Goal: Task Accomplishment & Management: Use online tool/utility

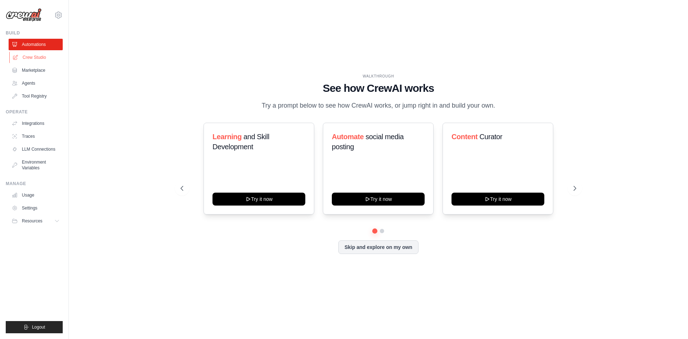
click at [30, 59] on link "Crew Studio" at bounding box center [36, 57] width 54 height 11
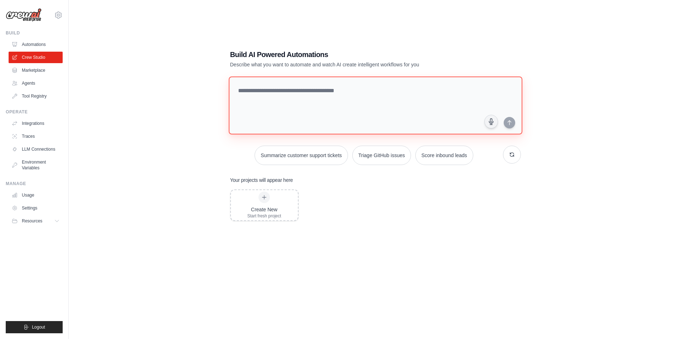
click at [332, 93] on textarea at bounding box center [376, 105] width 294 height 58
click at [39, 194] on link "Usage" at bounding box center [36, 194] width 54 height 11
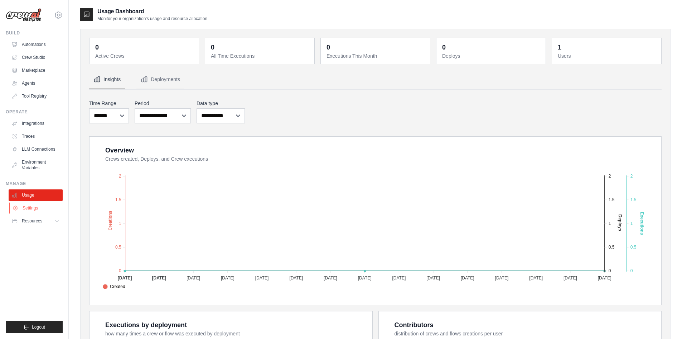
click at [33, 207] on link "Settings" at bounding box center [36, 207] width 54 height 11
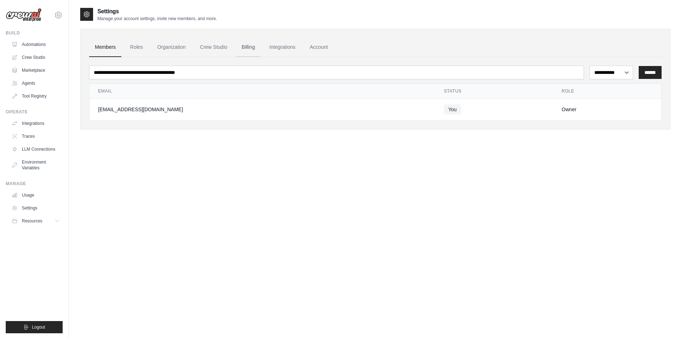
click at [249, 47] on link "Billing" at bounding box center [248, 47] width 25 height 19
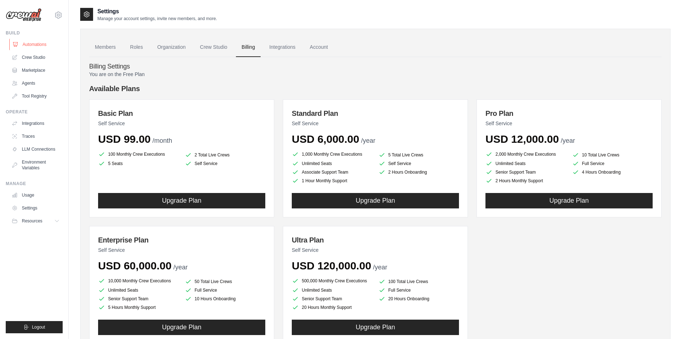
click at [27, 45] on link "Automations" at bounding box center [36, 44] width 54 height 11
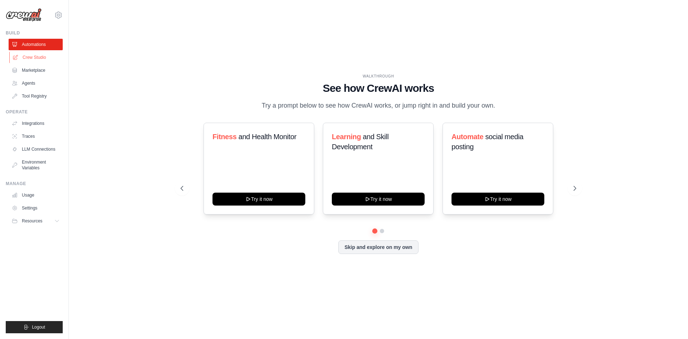
click at [39, 58] on link "Crew Studio" at bounding box center [36, 57] width 54 height 11
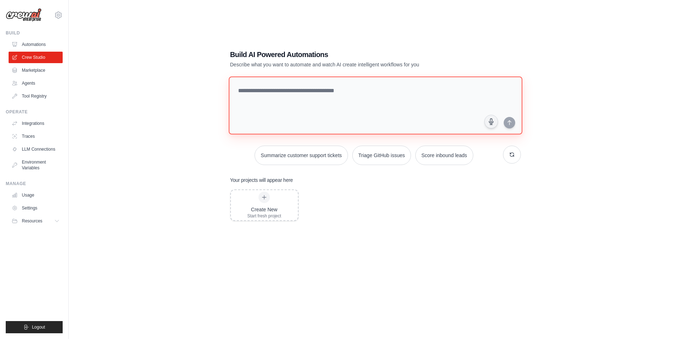
click at [298, 104] on textarea at bounding box center [376, 105] width 294 height 58
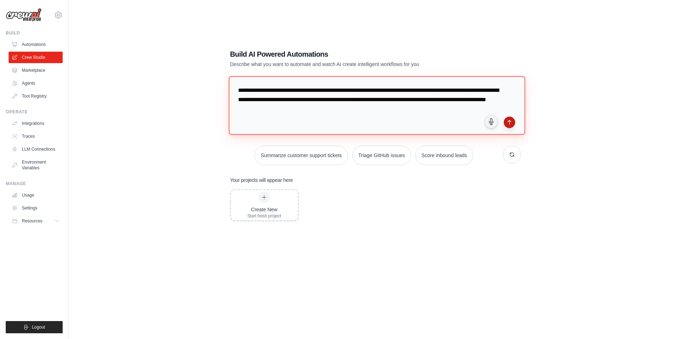
type textarea "**********"
click at [512, 122] on icon "submit" at bounding box center [510, 122] width 6 height 6
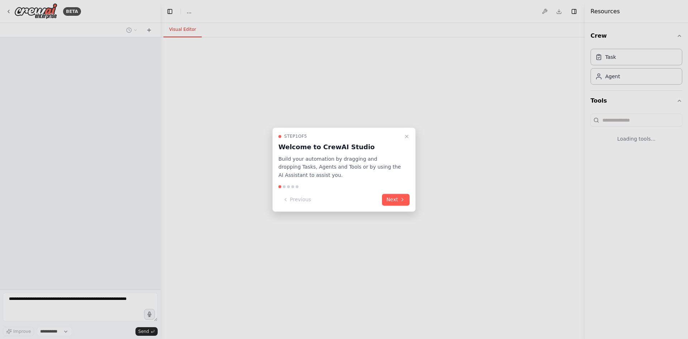
select select "****"
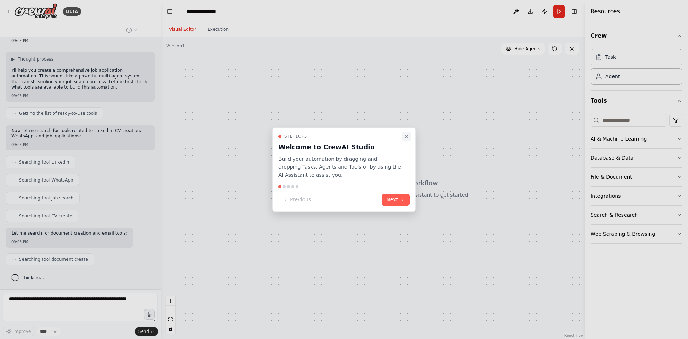
scroll to position [51, 0]
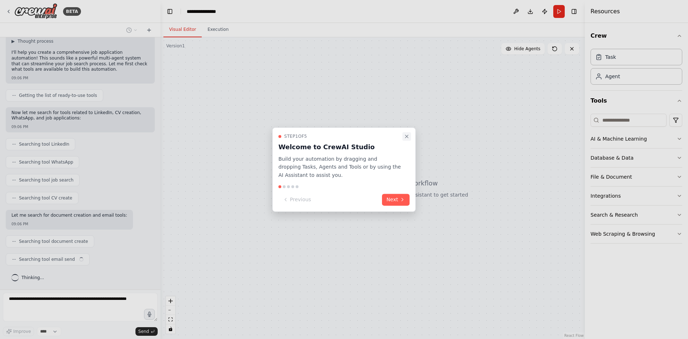
click at [406, 137] on icon "Close walkthrough" at bounding box center [407, 136] width 6 height 6
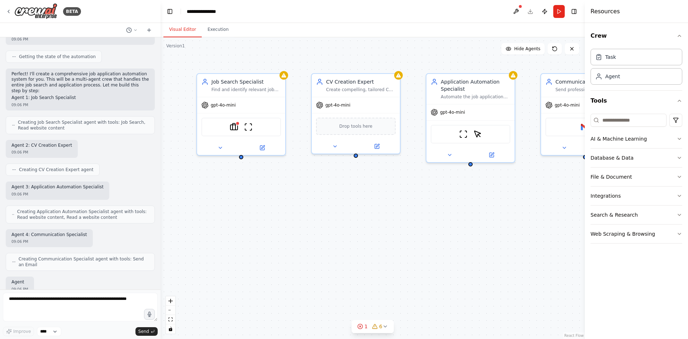
scroll to position [349, 0]
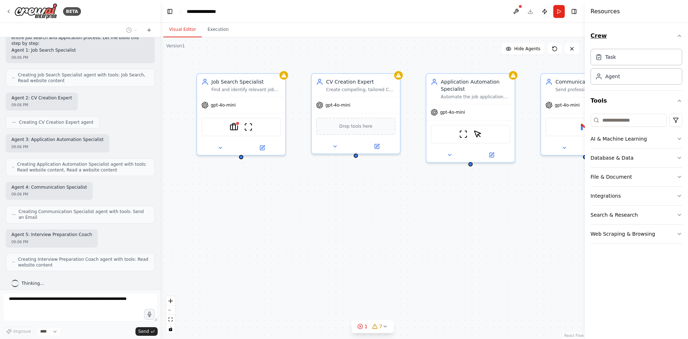
click at [681, 36] on icon "button" at bounding box center [679, 36] width 6 height 6
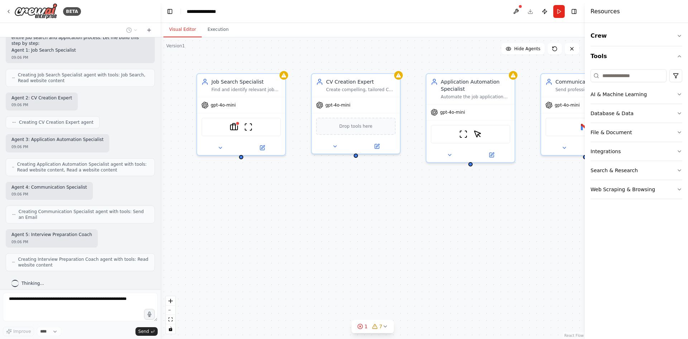
click at [528, 208] on div "Job Search Specialist Find and identify relevant job opportunities for {job_rol…" at bounding box center [372, 187] width 424 height 301
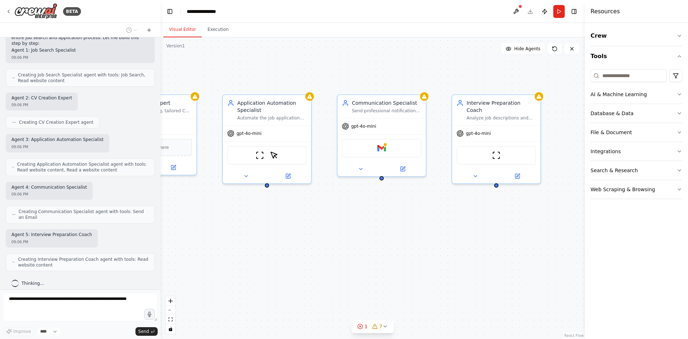
drag, startPoint x: 484, startPoint y: 243, endPoint x: 281, endPoint y: 264, distance: 204.6
click at [281, 264] on div "Job Search Specialist Find and identify relevant job opportunities for {job_rol…" at bounding box center [372, 187] width 424 height 301
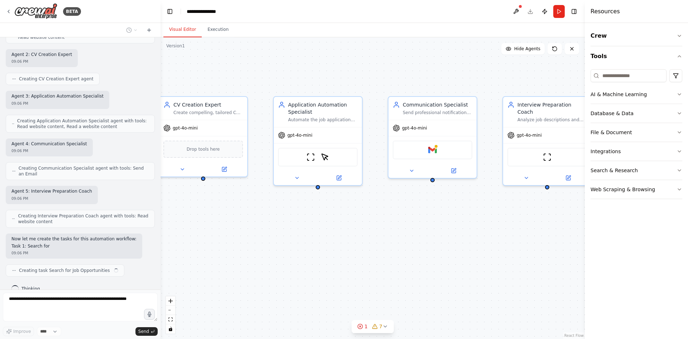
scroll to position [398, 0]
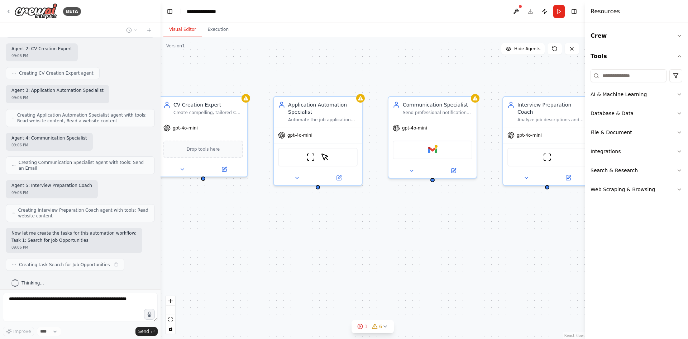
drag, startPoint x: 393, startPoint y: 235, endPoint x: 444, endPoint y: 237, distance: 50.9
click at [444, 237] on div ".deletable-edge-delete-btn { width: 20px; height: 20px; border: 0px solid #ffff…" at bounding box center [372, 187] width 424 height 301
click at [434, 115] on div "Communication Specialist Send professional notifications via email about job ap…" at bounding box center [432, 106] width 88 height 23
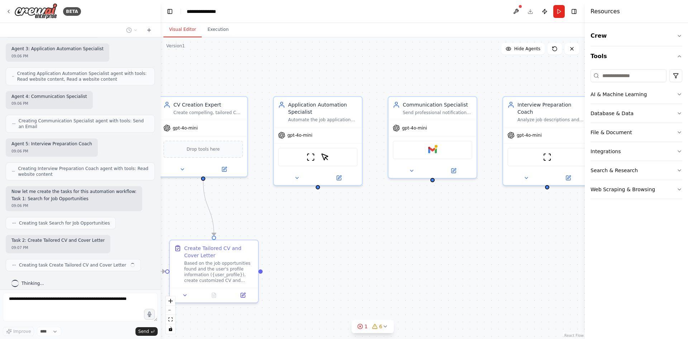
drag, startPoint x: 434, startPoint y: 115, endPoint x: 407, endPoint y: 237, distance: 124.8
click at [407, 237] on div ".deletable-edge-delete-btn { width: 20px; height: 20px; border: 0px solid #ffff…" at bounding box center [372, 187] width 424 height 301
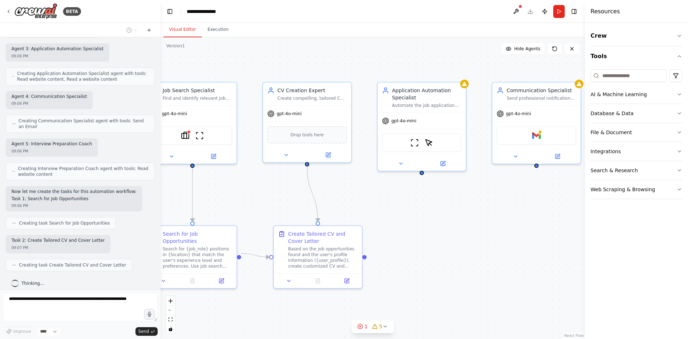
drag, startPoint x: 397, startPoint y: 244, endPoint x: 500, endPoint y: 229, distance: 104.9
click at [500, 229] on div ".deletable-edge-delete-btn { width: 20px; height: 20px; border: 0px solid #ffff…" at bounding box center [372, 187] width 424 height 301
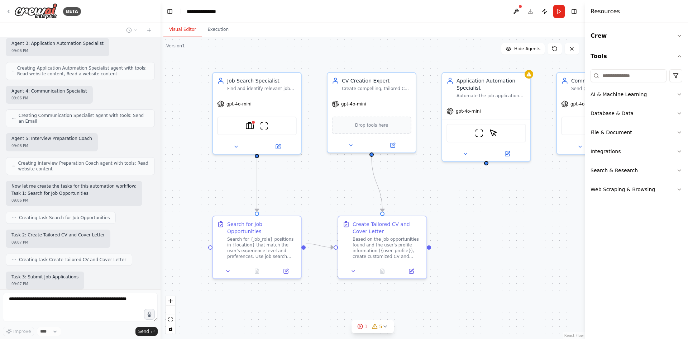
scroll to position [482, 0]
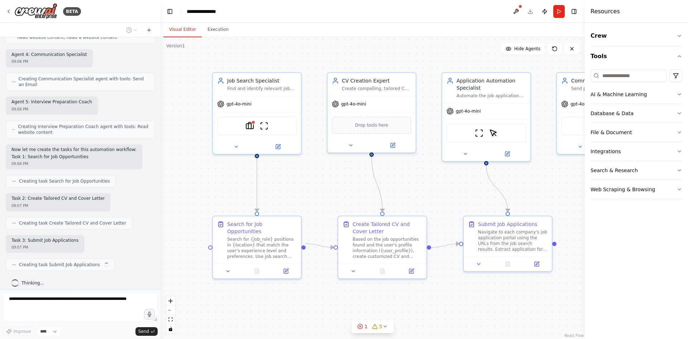
drag, startPoint x: 265, startPoint y: 201, endPoint x: 329, endPoint y: 192, distance: 65.2
click at [329, 192] on div ".deletable-edge-delete-btn { width: 20px; height: 20px; border: 0px solid #ffff…" at bounding box center [372, 187] width 424 height 301
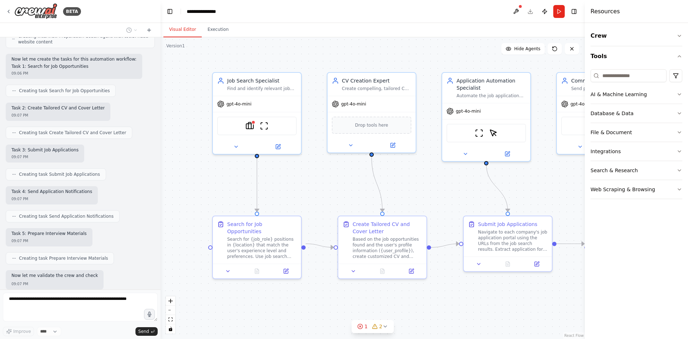
scroll to position [609, 0]
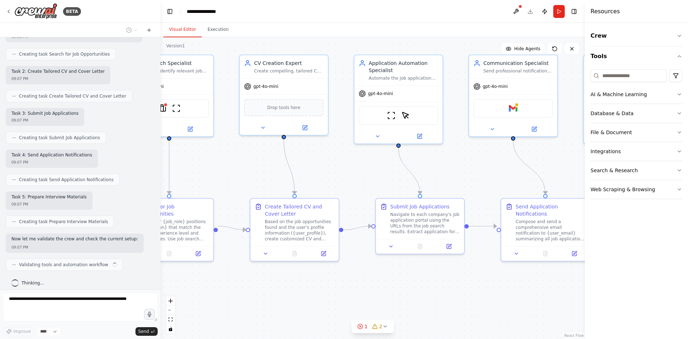
drag, startPoint x: 444, startPoint y: 186, endPoint x: 353, endPoint y: 169, distance: 92.3
click at [353, 169] on div ".deletable-edge-delete-btn { width: 20px; height: 20px; border: 0px solid #ffff…" at bounding box center [372, 187] width 424 height 301
click at [388, 245] on icon at bounding box center [388, 244] width 3 height 1
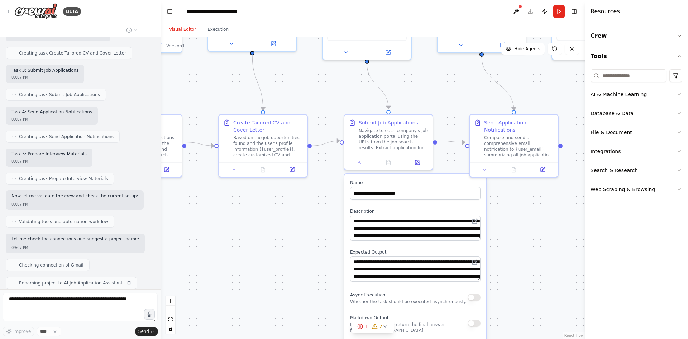
scroll to position [670, 0]
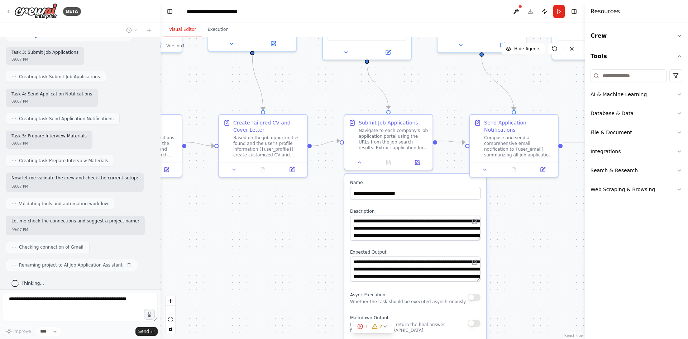
drag, startPoint x: 361, startPoint y: 199, endPoint x: 333, endPoint y: 115, distance: 88.6
click at [333, 115] on div ".deletable-edge-delete-btn { width: 20px; height: 20px; border: 0px solid #ffff…" at bounding box center [372, 187] width 424 height 301
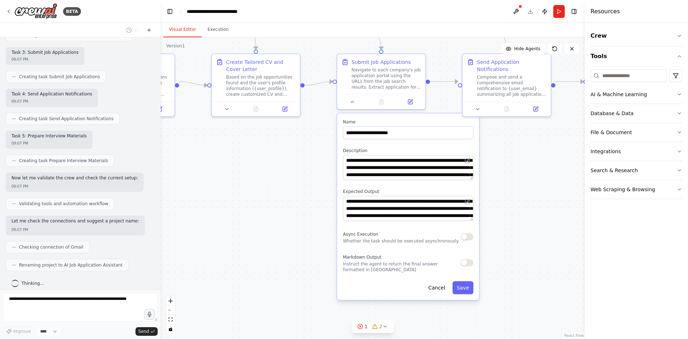
drag, startPoint x: 324, startPoint y: 258, endPoint x: 317, endPoint y: 197, distance: 61.0
click at [317, 197] on div ".deletable-edge-delete-btn { width: 20px; height: 20px; border: 0px solid #ffff…" at bounding box center [372, 187] width 424 height 301
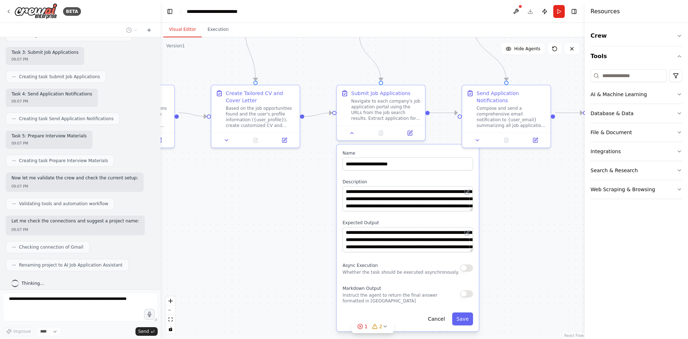
drag, startPoint x: 527, startPoint y: 176, endPoint x: 526, endPoint y: 207, distance: 31.2
click at [526, 207] on div ".deletable-edge-delete-btn { width: 20px; height: 20px; border: 0px solid #ffff…" at bounding box center [372, 187] width 424 height 301
click at [475, 136] on icon at bounding box center [477, 139] width 6 height 6
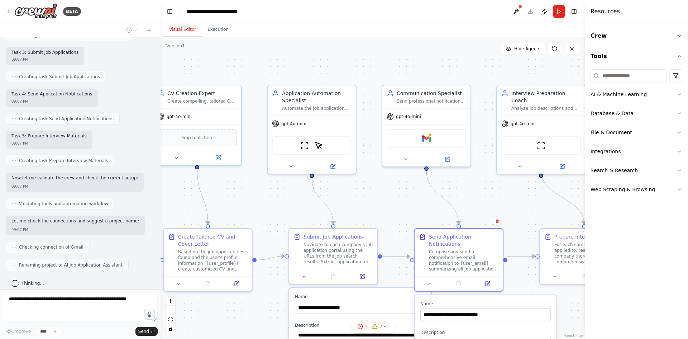
drag, startPoint x: 456, startPoint y: 71, endPoint x: 401, endPoint y: 205, distance: 145.2
click at [401, 205] on div ".deletable-edge-delete-btn { width: 20px; height: 20px; border: 0px solid #ffff…" at bounding box center [372, 187] width 424 height 301
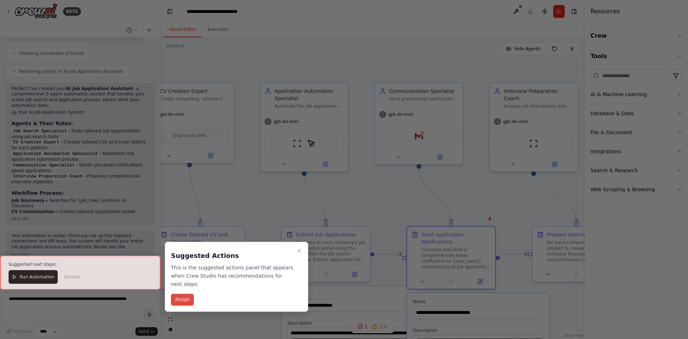
click at [183, 293] on button "Finish" at bounding box center [182, 299] width 23 height 12
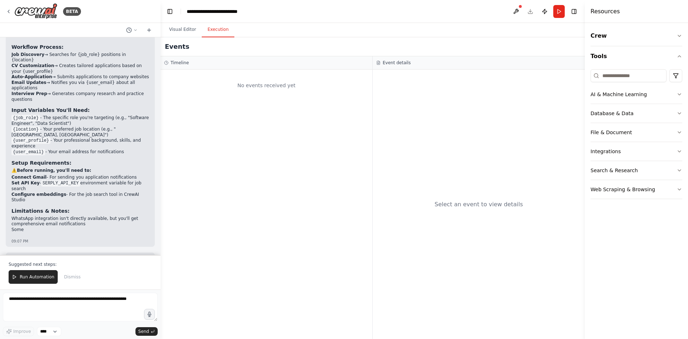
click at [218, 32] on button "Execution" at bounding box center [218, 29] width 33 height 15
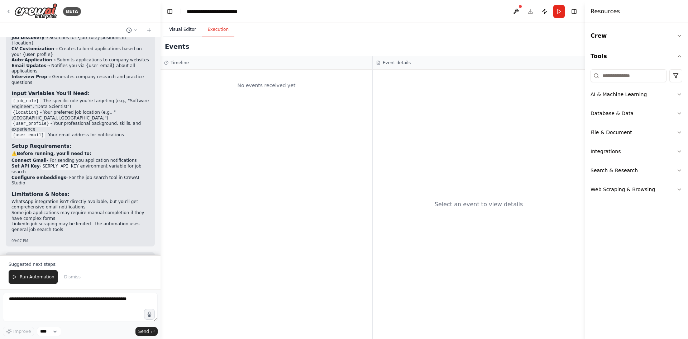
scroll to position [1031, 0]
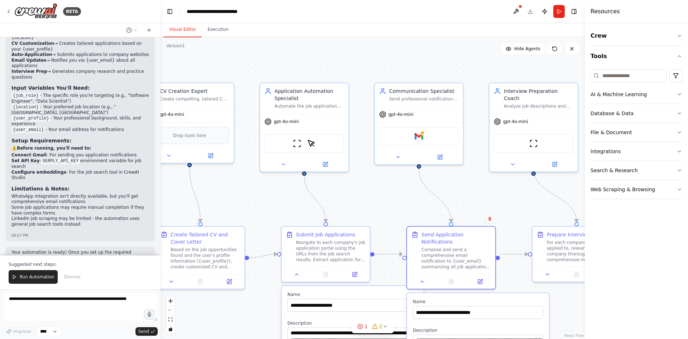
click at [183, 28] on button "Visual Editor" at bounding box center [182, 29] width 38 height 15
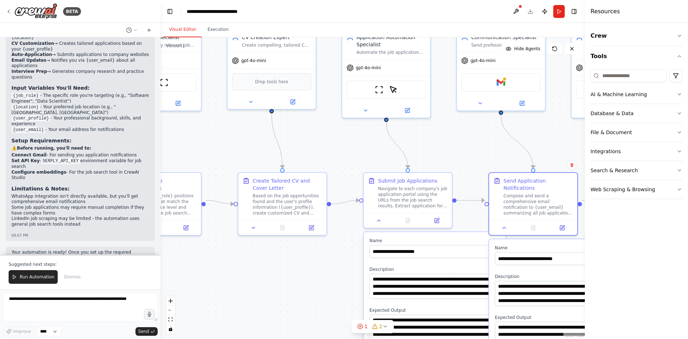
drag, startPoint x: 351, startPoint y: 203, endPoint x: 433, endPoint y: 150, distance: 98.1
click at [433, 150] on div ".deletable-edge-delete-btn { width: 20px; height: 20px; border: 0px solid #ffff…" at bounding box center [372, 187] width 424 height 301
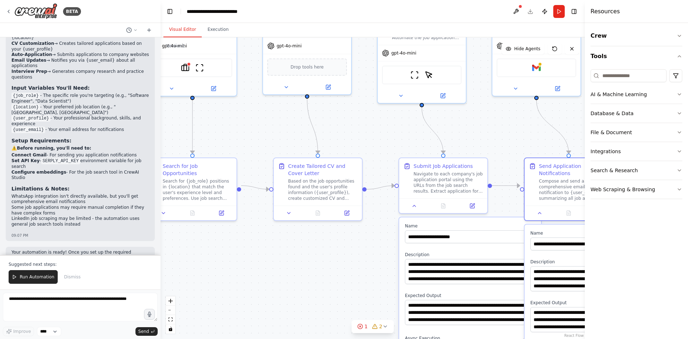
drag, startPoint x: 265, startPoint y: 278, endPoint x: 301, endPoint y: 263, distance: 38.4
click at [301, 263] on div ".deletable-edge-delete-btn { width: 20px; height: 20px; border: 0px solid #ffff…" at bounding box center [372, 187] width 424 height 301
